Goal: Task Accomplishment & Management: Manage account settings

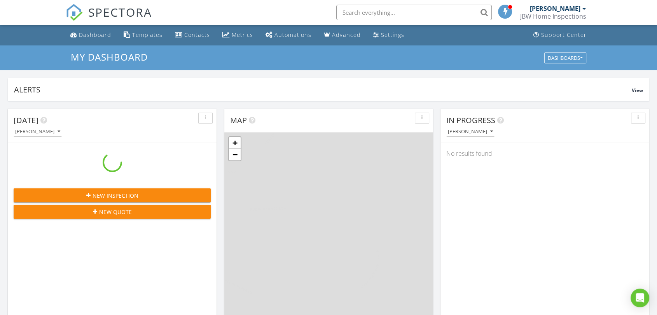
scroll to position [721, 670]
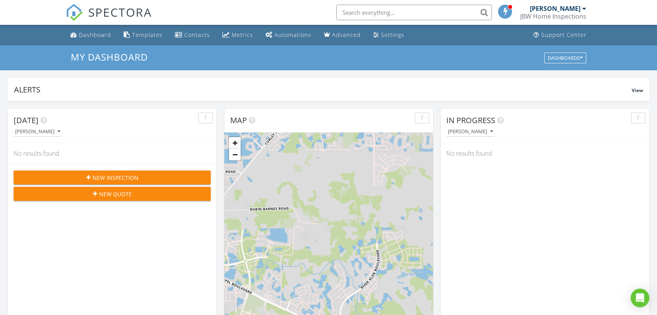
click at [367, 14] on input "text" at bounding box center [413, 13] width 155 height 16
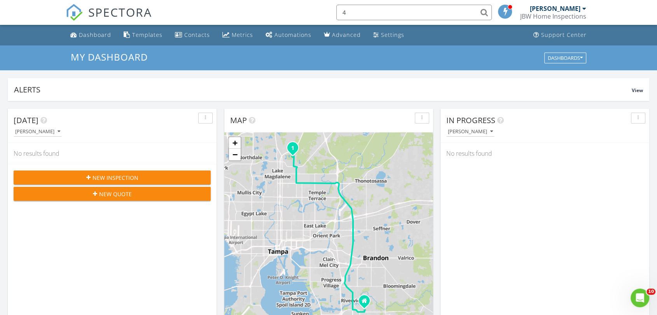
scroll to position [0, 0]
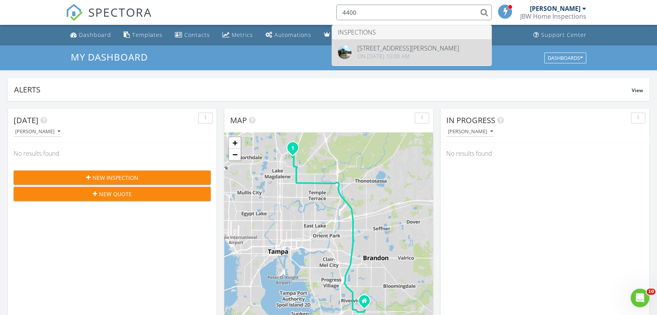
type input "4400"
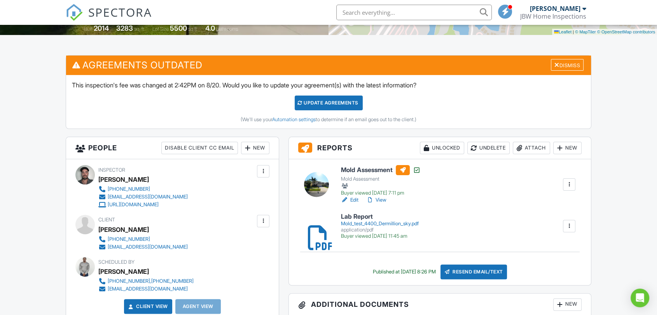
click at [380, 197] on link "View" at bounding box center [376, 200] width 20 height 8
click at [368, 172] on h6 "Mold Assessment" at bounding box center [381, 170] width 80 height 10
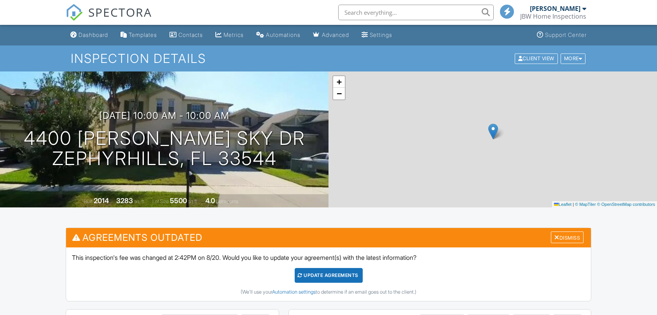
scroll to position [216, 0]
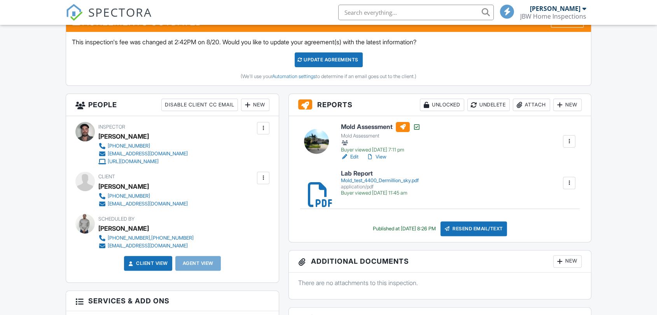
click at [383, 156] on link "View" at bounding box center [376, 157] width 20 height 8
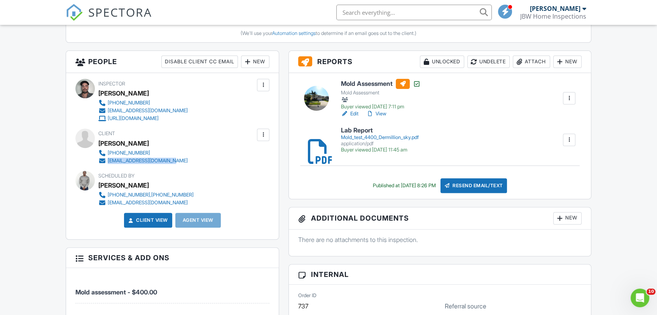
drag, startPoint x: 174, startPoint y: 159, endPoint x: 111, endPoint y: 160, distance: 63.0
click at [109, 160] on div "813-215-1322 htarrant@tampabay.rr.com" at bounding box center [146, 157] width 96 height 16
copy div "htarrant@tampabay.rr.com"
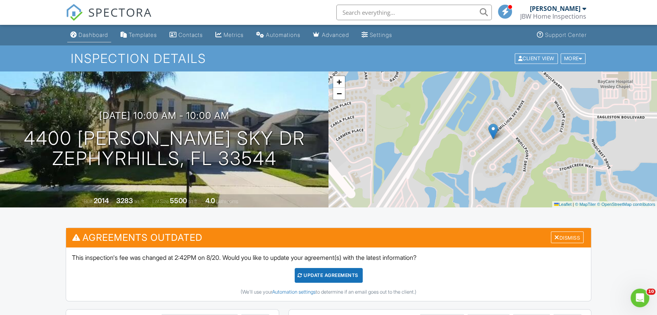
click at [85, 31] on div "Dashboard" at bounding box center [93, 34] width 30 height 7
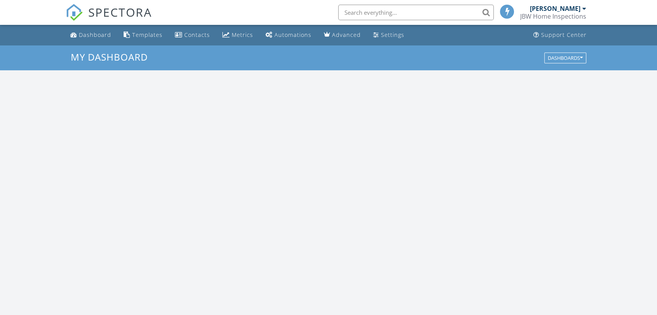
scroll to position [721, 670]
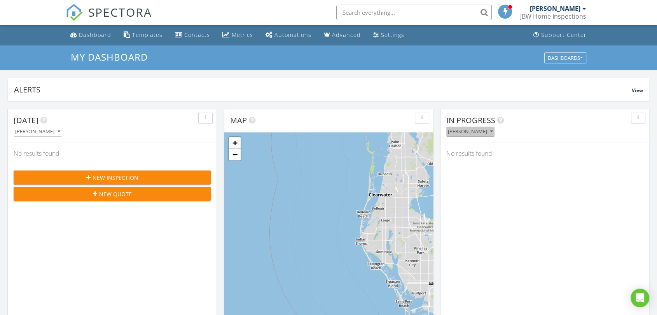
click at [492, 132] on icon "button" at bounding box center [491, 131] width 3 height 5
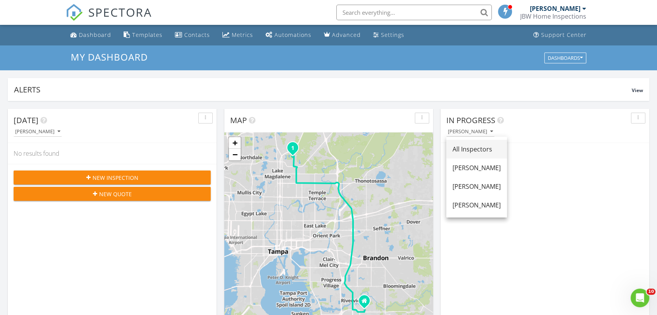
click at [482, 146] on div "All Inspectors" at bounding box center [476, 149] width 48 height 9
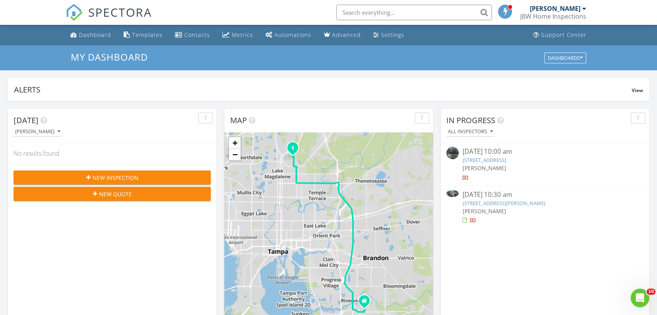
click at [482, 161] on link "1708 Country Trails Dr, Safety Harbor, FL 34695" at bounding box center [484, 160] width 44 height 7
click at [504, 163] on link "1708 Country Trails Dr, Safety Harbor, FL 34695" at bounding box center [484, 160] width 44 height 7
click at [499, 160] on link "1708 Country Trails Dr, Safety Harbor, FL 34695" at bounding box center [484, 160] width 44 height 7
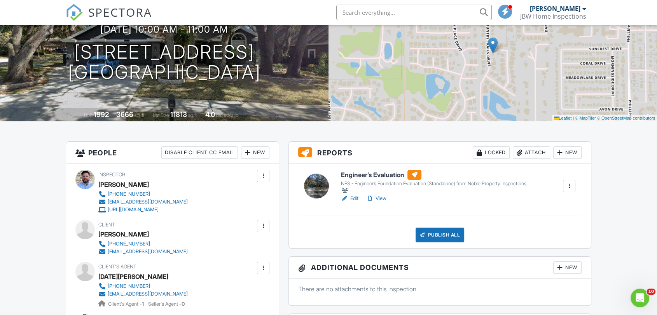
click at [536, 153] on div "Attach" at bounding box center [531, 152] width 37 height 12
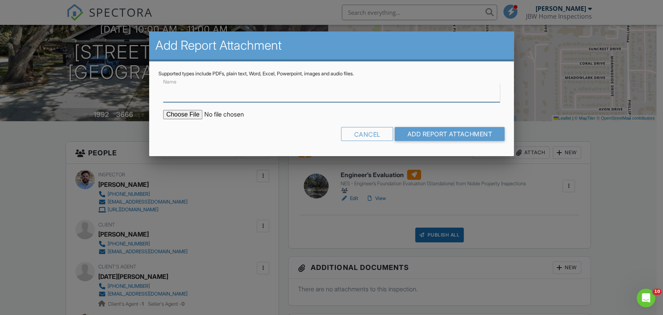
click at [178, 93] on input "Name" at bounding box center [331, 92] width 337 height 19
paste input "Final Engineering Report"
type input "Final Engineering Report"
click at [190, 116] on input "file" at bounding box center [229, 114] width 132 height 9
type input "C:\fakepath\EFE - 1708 Country Trails Dr.pdf"
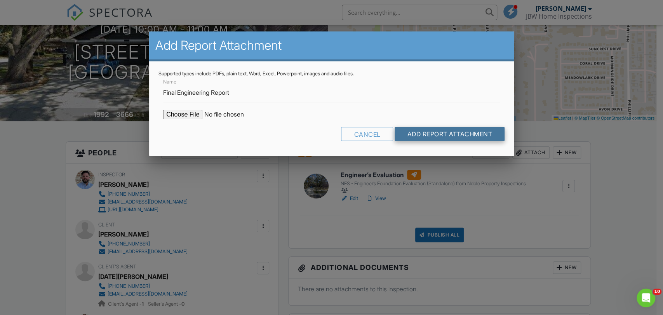
click at [427, 137] on input "Add Report Attachment" at bounding box center [450, 134] width 110 height 14
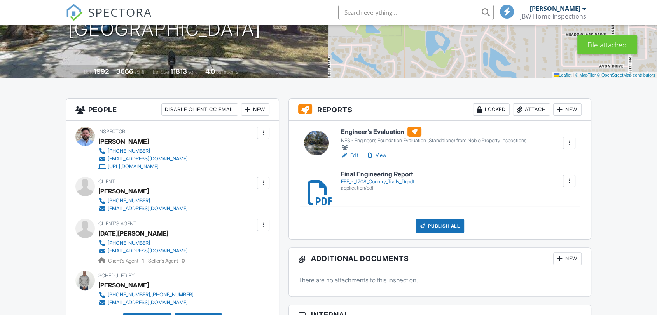
scroll to position [129, 0]
click at [366, 134] on h6 "Engineer’s Evaluation" at bounding box center [433, 132] width 185 height 10
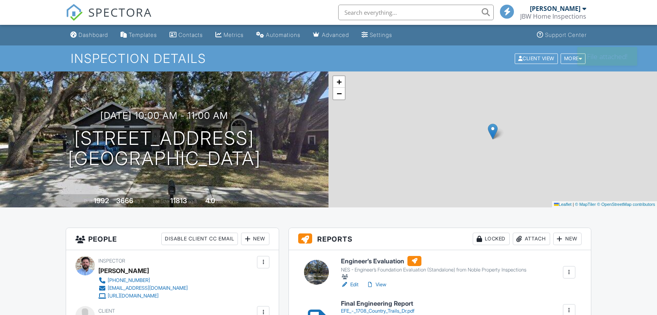
drag, startPoint x: 0, startPoint y: 0, endPoint x: 382, endPoint y: 153, distance: 412.0
click at [382, 281] on link "View" at bounding box center [376, 285] width 20 height 8
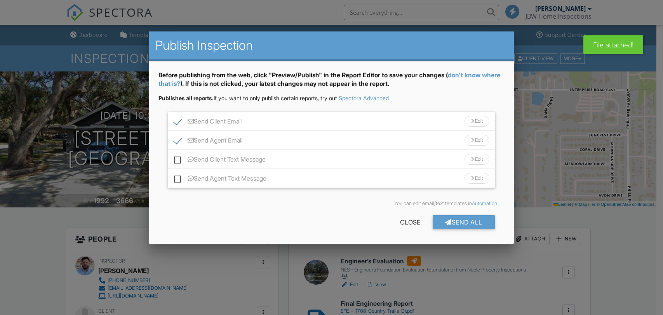
click at [175, 162] on label "Send Client Text Message" at bounding box center [220, 161] width 92 height 10
click at [175, 158] on input "Send Client Text Message" at bounding box center [176, 155] width 5 height 5
checkbox input "true"
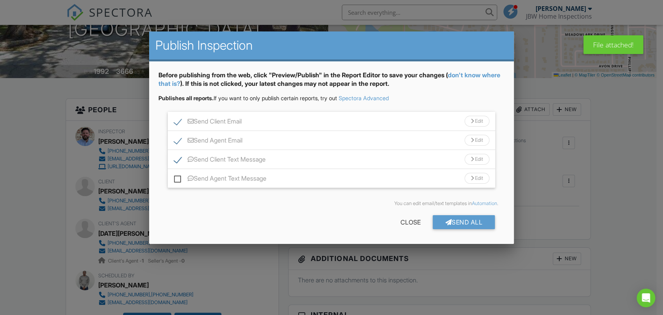
click at [177, 178] on label "Send Agent Text Message" at bounding box center [220, 180] width 92 height 10
click at [177, 177] on input "Send Agent Text Message" at bounding box center [176, 174] width 5 height 5
checkbox input "true"
click at [441, 221] on div "Send All" at bounding box center [464, 222] width 62 height 14
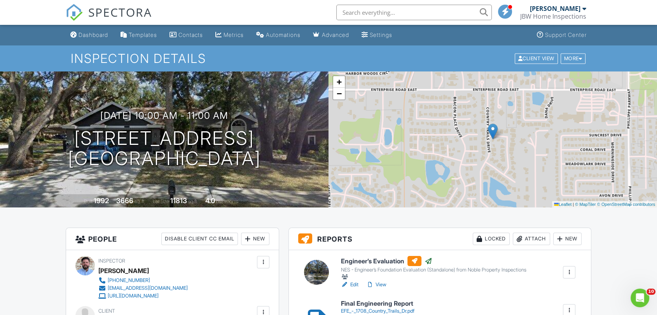
click at [100, 37] on div "Dashboard" at bounding box center [93, 34] width 30 height 7
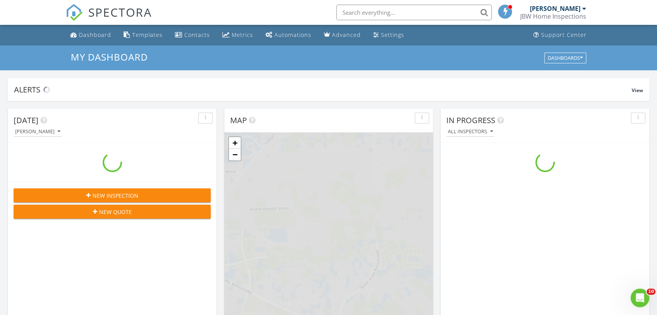
scroll to position [721, 670]
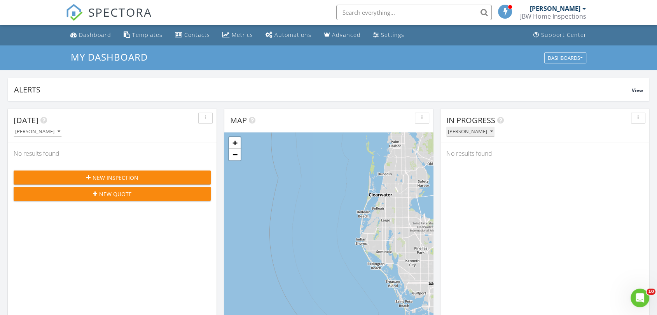
click at [481, 134] on button "[PERSON_NAME]" at bounding box center [470, 132] width 48 height 10
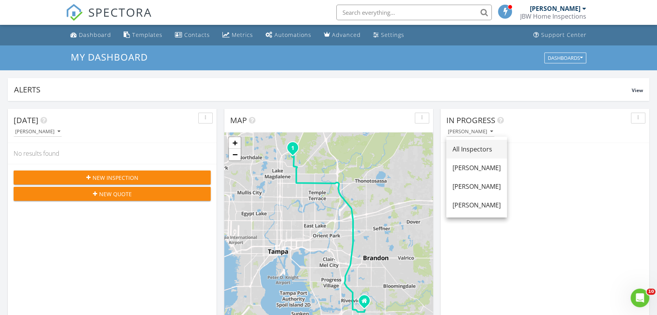
click at [475, 147] on div "All Inspectors" at bounding box center [476, 149] width 48 height 9
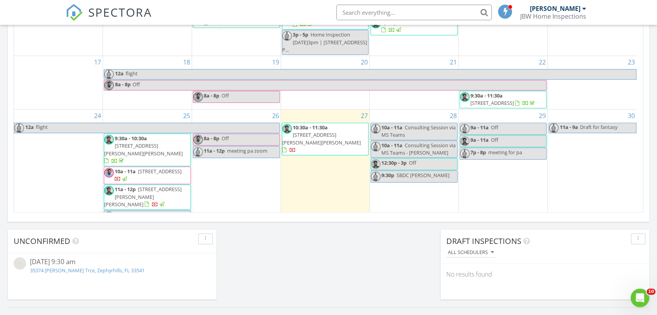
scroll to position [130, 0]
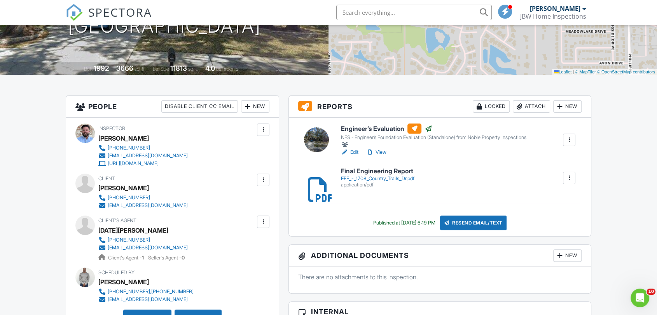
scroll to position [127, 0]
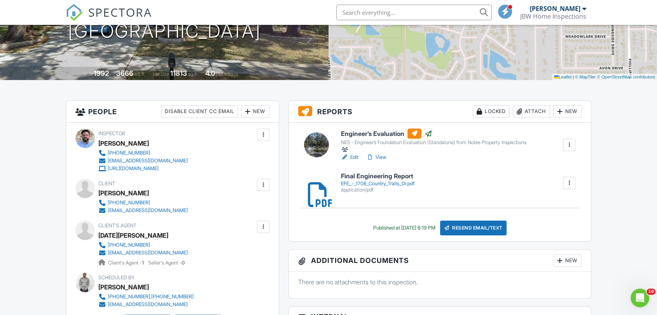
drag, startPoint x: 659, startPoint y: 88, endPoint x: 663, endPoint y: 51, distance: 37.5
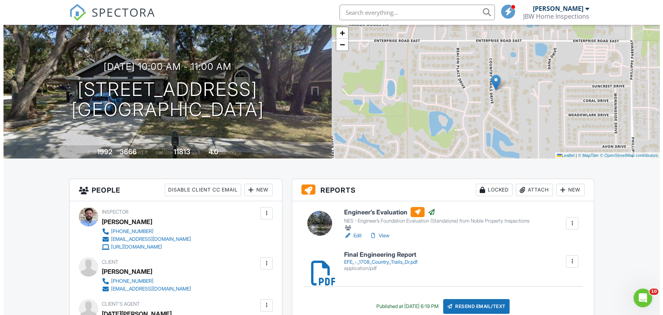
scroll to position [82, 0]
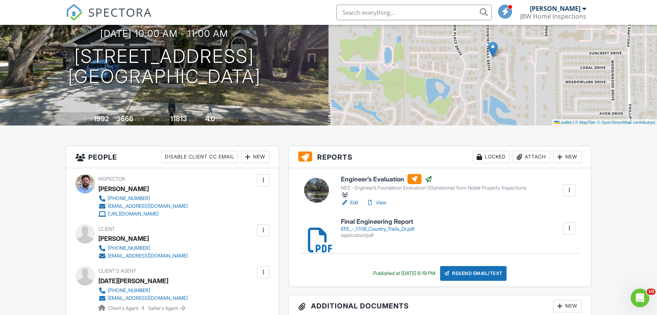
click at [488, 153] on div "Locked" at bounding box center [491, 157] width 37 height 12
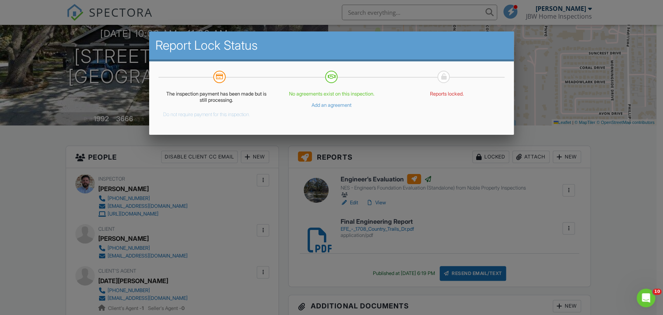
click at [226, 112] on button "Do not require payment for this inspection." at bounding box center [206, 112] width 87 height 9
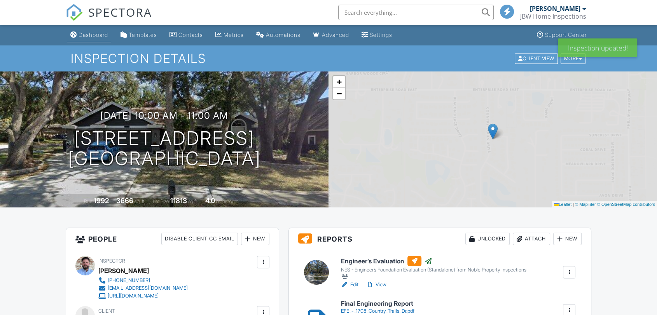
click at [94, 40] on link "Dashboard" at bounding box center [89, 35] width 44 height 14
